Goal: Information Seeking & Learning: Learn about a topic

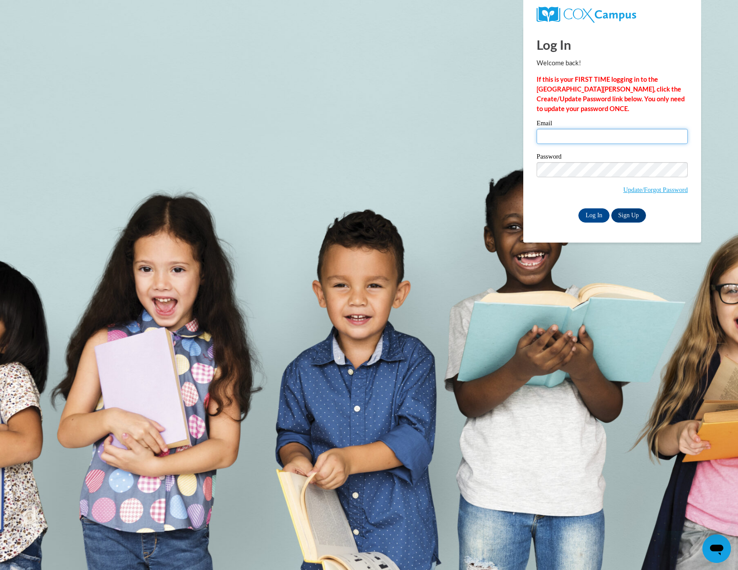
click at [557, 140] on input "Email" at bounding box center [612, 136] width 151 height 15
click at [0, 0] on com-1password-button at bounding box center [0, 0] width 0 height 0
type input "[EMAIL_ADDRESS][DOMAIN_NAME]"
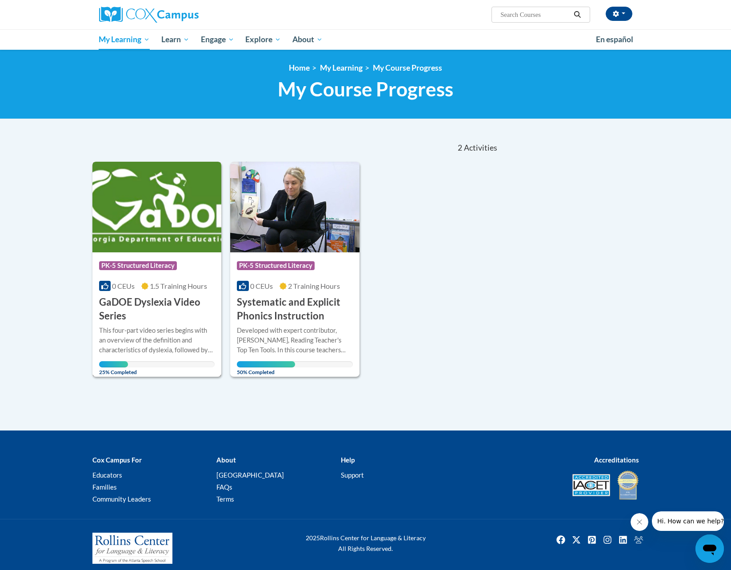
click at [156, 341] on div "This four-part video series begins with an overview of the definition and chara…" at bounding box center [157, 340] width 116 height 29
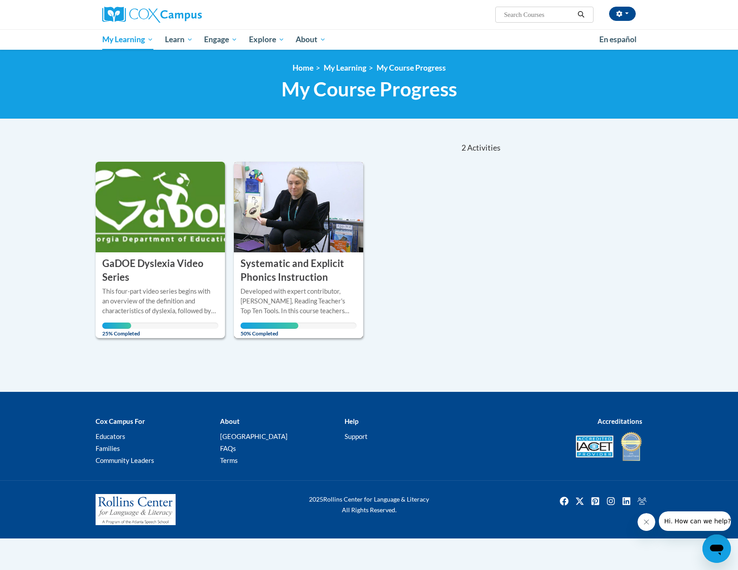
click at [305, 292] on div "Developed with expert contributor, Dr. Deborah Glaser, Reading Teacher's Top Te…" at bounding box center [298, 301] width 116 height 29
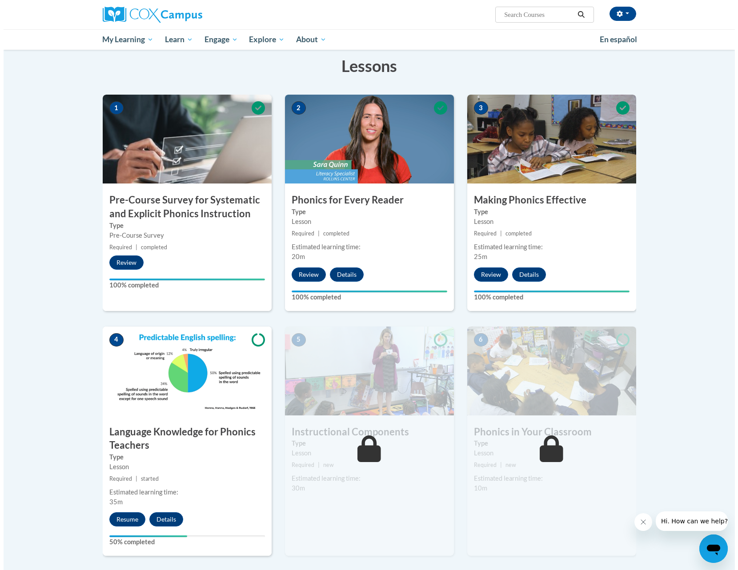
scroll to position [240, 0]
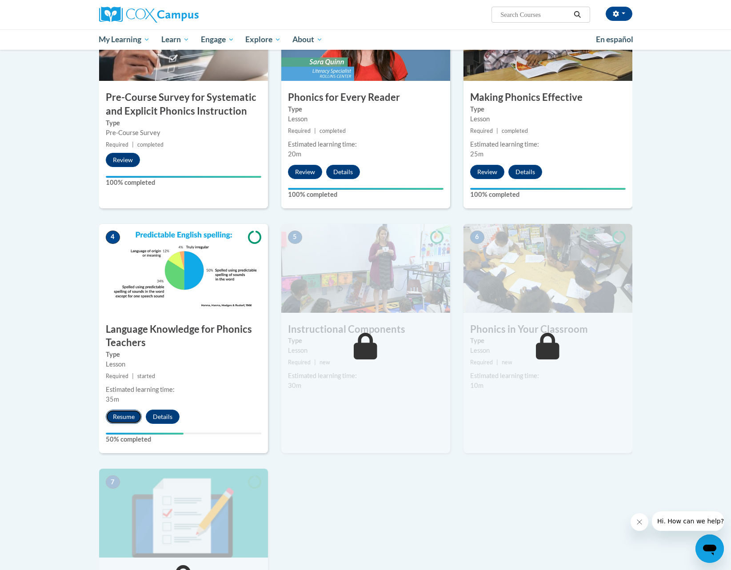
click at [124, 416] on button "Resume" at bounding box center [124, 417] width 36 height 14
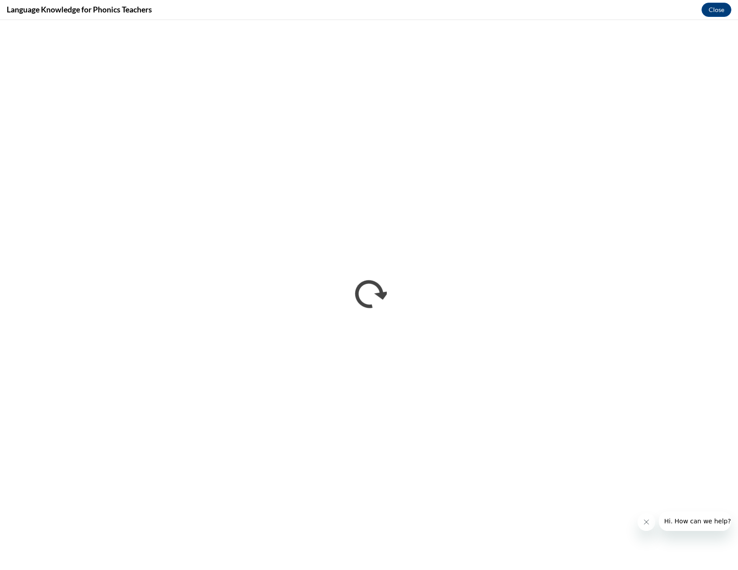
scroll to position [0, 0]
